Goal: Find specific page/section

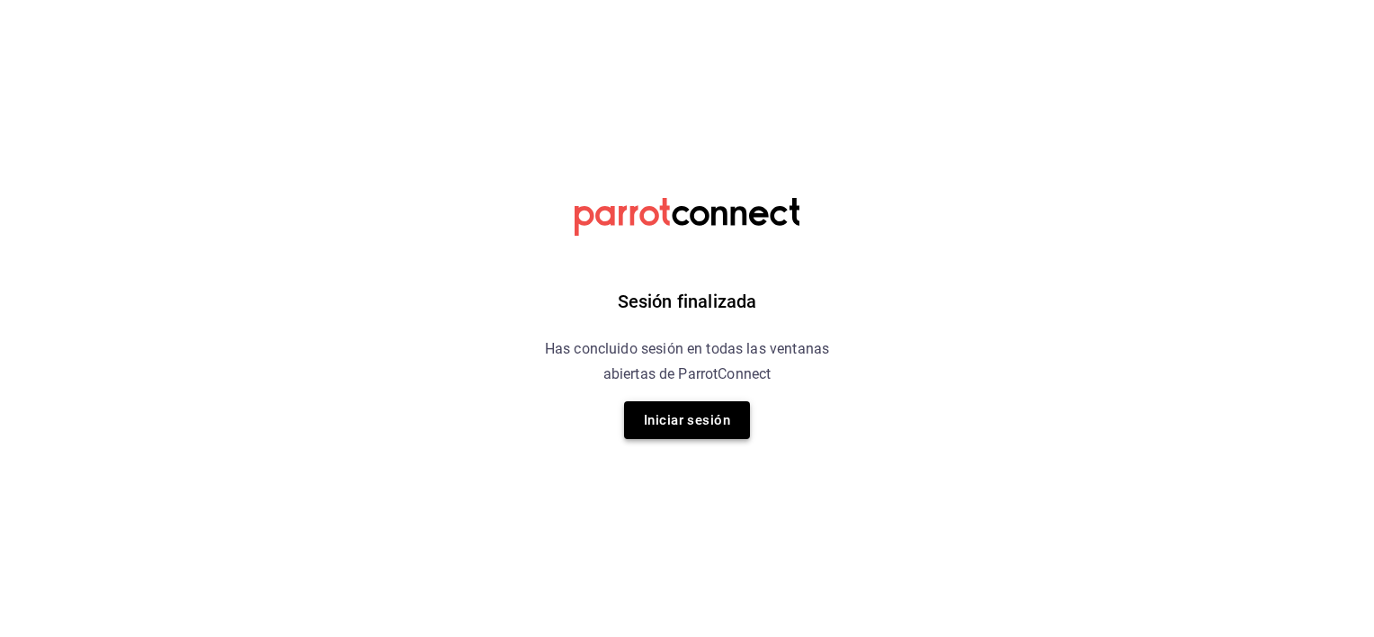
click at [671, 413] on button "Iniciar sesión" at bounding box center [687, 420] width 126 height 38
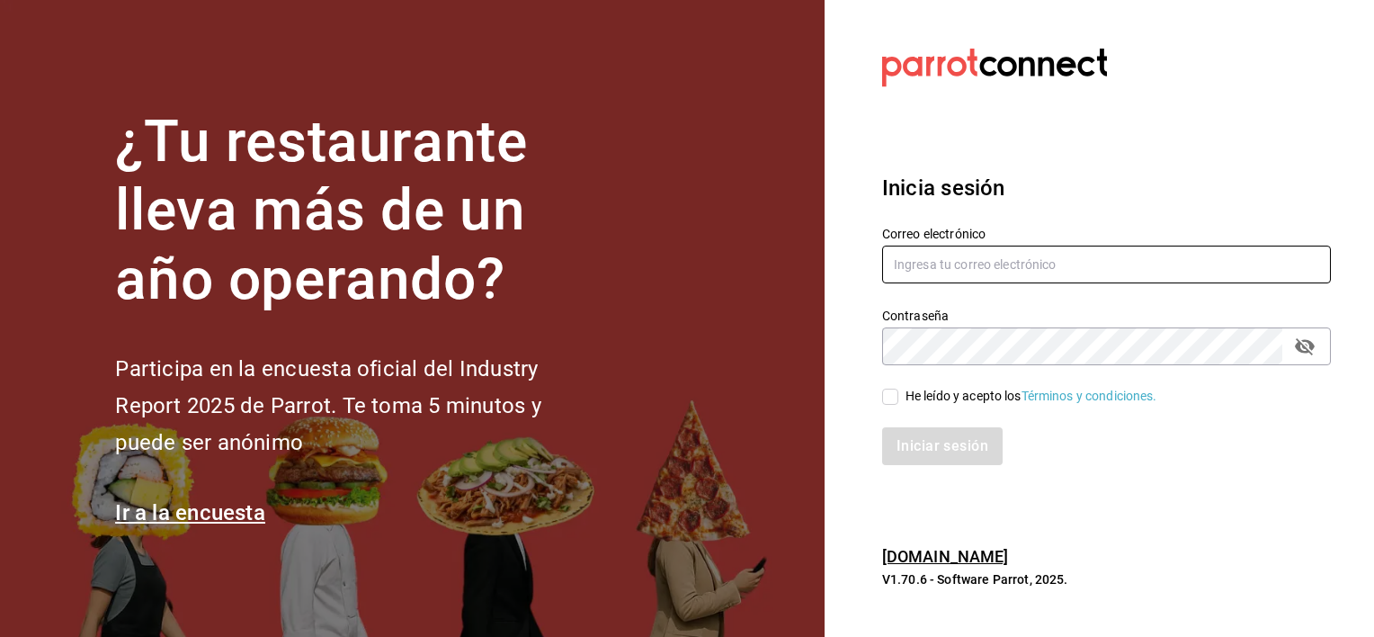
type input "[EMAIL_ADDRESS][DOMAIN_NAME]"
click at [888, 397] on input "He leído y acepto los Términos y condiciones." at bounding box center [890, 396] width 16 height 16
checkbox input "true"
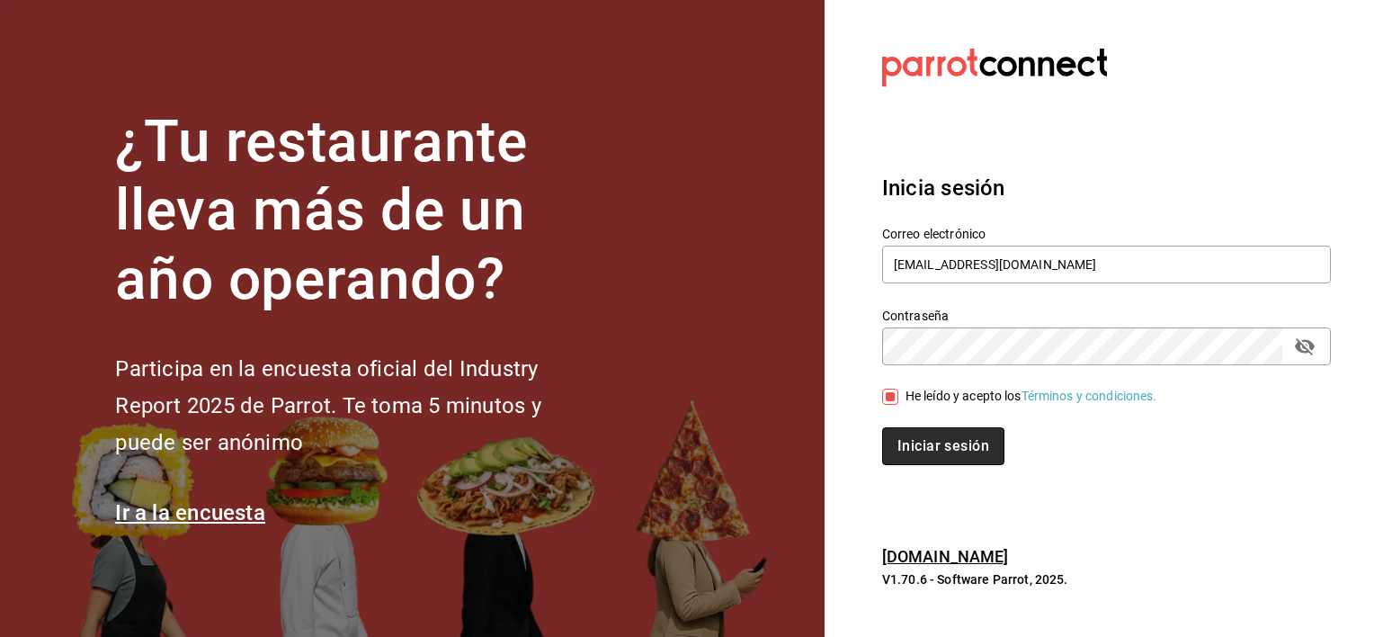
click at [906, 451] on button "Iniciar sesión" at bounding box center [943, 446] width 122 height 38
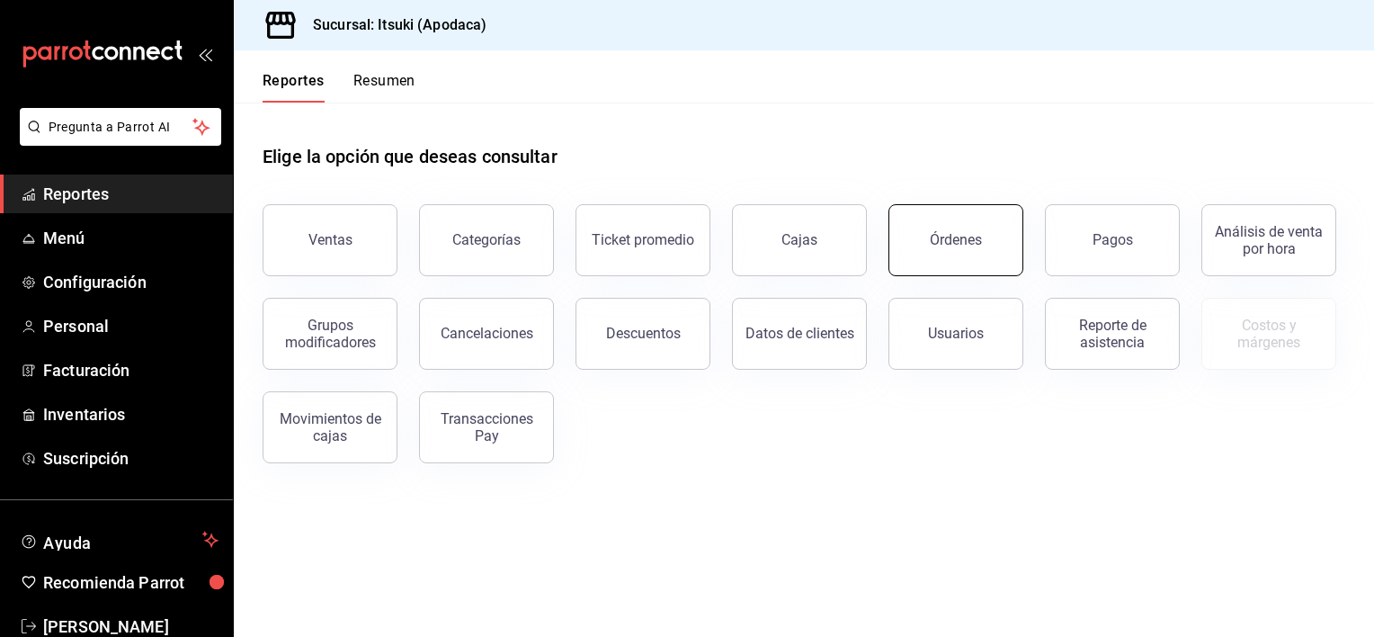
click at [943, 235] on div "Órdenes" at bounding box center [956, 239] width 52 height 17
